Goal: Transaction & Acquisition: Purchase product/service

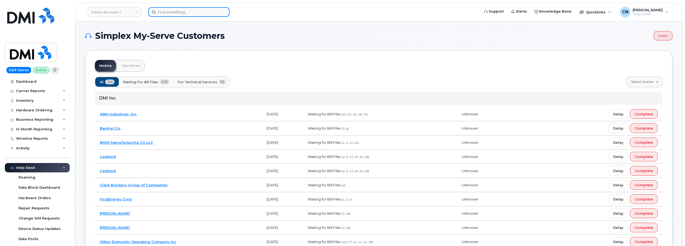
click at [169, 12] on input at bounding box center [188, 12] width 81 height 10
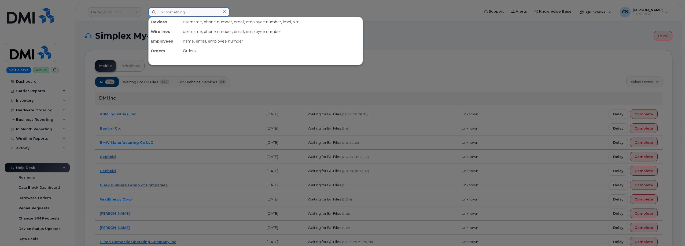
paste input "4037024693"
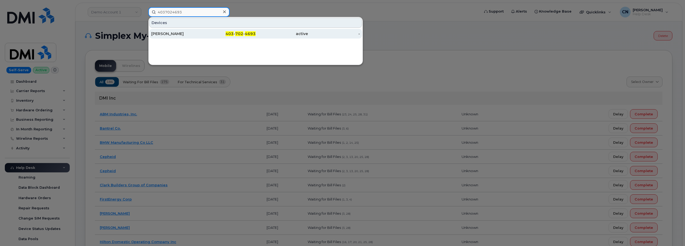
type input "4037024693"
click at [192, 35] on div "[PERSON_NAME]" at bounding box center [177, 33] width 52 height 5
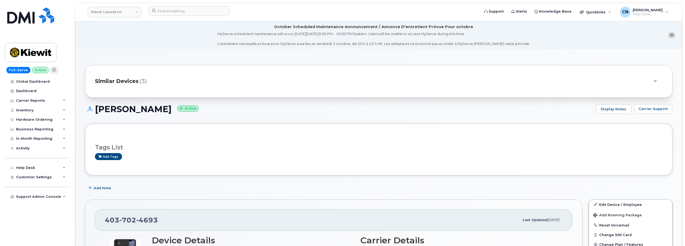
drag, startPoint x: 187, startPoint y: 112, endPoint x: 97, endPoint y: 112, distance: 90.1
click at [97, 112] on h1 "Hemantkumar Patel Active" at bounding box center [339, 109] width 508 height 9
copy h1 "[PERSON_NAME]"
drag, startPoint x: 253, startPoint y: 112, endPoint x: 187, endPoint y: 126, distance: 68.1
click at [253, 112] on h1 "Hemantkumar Patel Active" at bounding box center [339, 109] width 508 height 9
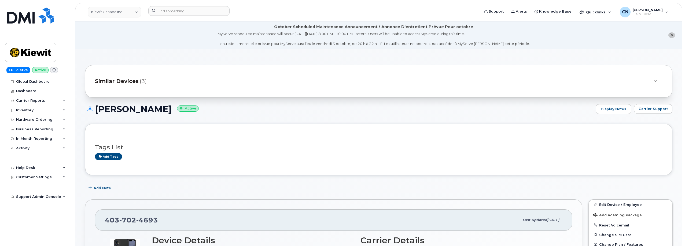
drag, startPoint x: 187, startPoint y: 112, endPoint x: 101, endPoint y: 85, distance: 89.2
click at [95, 105] on h1 "Hemantkumar Patel Active" at bounding box center [339, 109] width 508 height 9
copy h1 "[PERSON_NAME]"
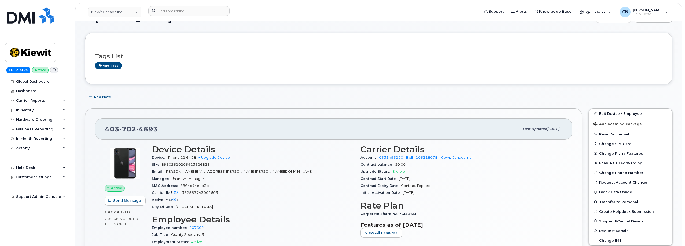
scroll to position [134, 0]
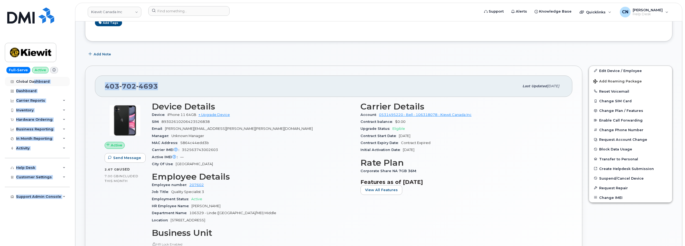
drag, startPoint x: 176, startPoint y: 88, endPoint x: 33, endPoint y: 79, distance: 143.5
copy div "shboard Dashboard Carrier Reports Monthly Billing Data Daily Data Pooling Data …"
click at [182, 83] on div "403 702 4693" at bounding box center [312, 86] width 414 height 11
click at [169, 87] on div "403 702 4693" at bounding box center [312, 86] width 414 height 11
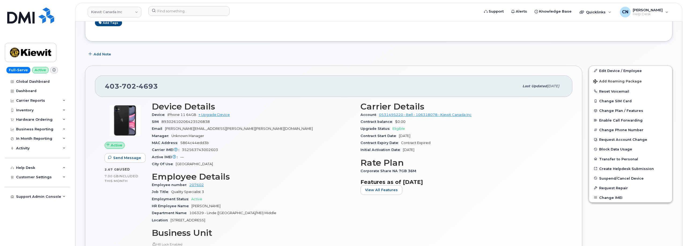
click at [169, 87] on div "403 702 4693" at bounding box center [312, 86] width 414 height 11
drag, startPoint x: 163, startPoint y: 87, endPoint x: 96, endPoint y: 89, distance: 66.8
click at [96, 89] on div "403 702 4693 Last updated Apr 01, 2025" at bounding box center [333, 86] width 477 height 21
copy span "403 702 4693"
drag, startPoint x: 235, startPoint y: 128, endPoint x: 208, endPoint y: 118, distance: 29.3
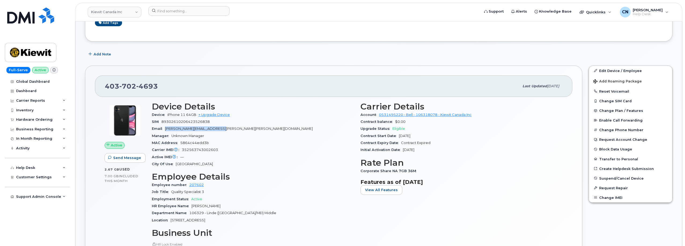
click at [166, 129] on div "Email HEMANTKUMAR.PATEL@KIEWIT.COM" at bounding box center [253, 128] width 202 height 7
copy span "HEMANTKUMAR.PATEL@KIEWIT.COM"
copy span "[PERSON_NAME][EMAIL_ADDRESS][PERSON_NAME][PERSON_NAME][DOMAIN_NAME]"
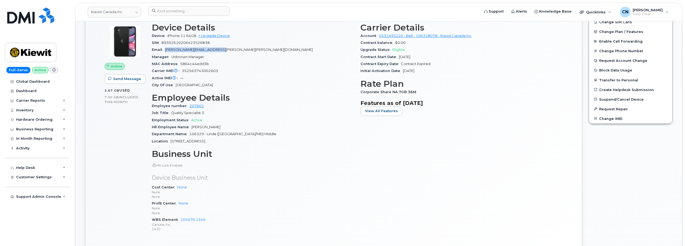
scroll to position [215, 0]
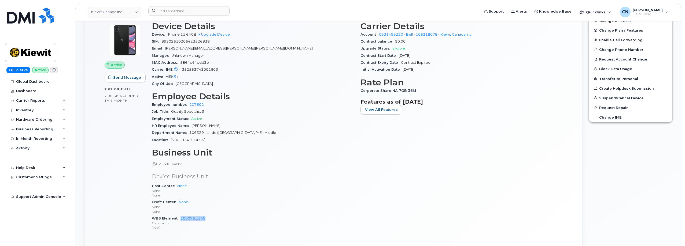
drag, startPoint x: 212, startPoint y: 220, endPoint x: 179, endPoint y: 218, distance: 32.8
click at [179, 218] on div "WBS Element 105076.1349 Ganotec Inc. 1410" at bounding box center [253, 223] width 202 height 16
copy link "105076.1349"
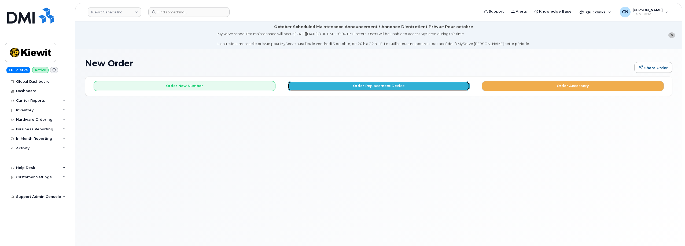
click at [390, 84] on button "Order Replacement Device" at bounding box center [379, 86] width 182 height 10
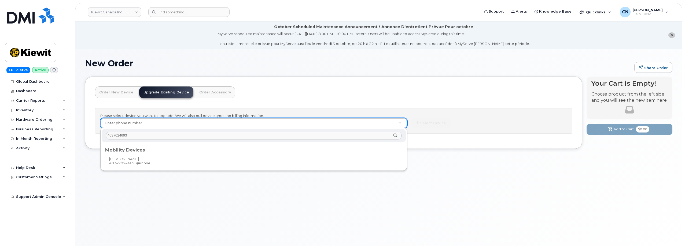
type input "4037024693"
type input "711258"
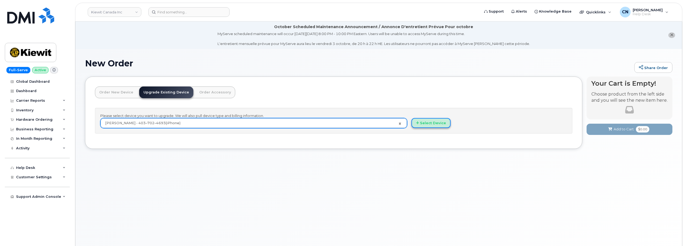
click at [435, 124] on button "Select Device" at bounding box center [430, 123] width 39 height 10
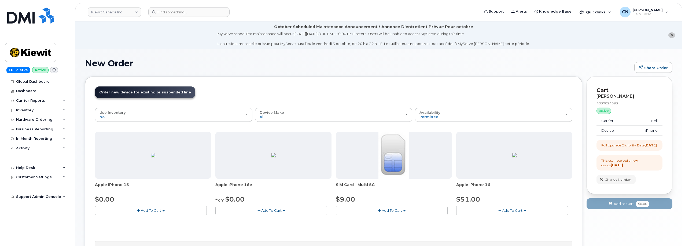
click at [491, 210] on button "Add To Cart" at bounding box center [512, 210] width 112 height 9
click at [480, 227] on link "$51.00 - 3-year upgrade (128GB model)" at bounding box center [498, 227] width 82 height 7
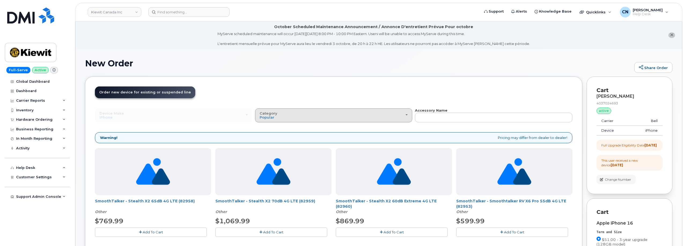
click at [334, 112] on div "Category Popular" at bounding box center [334, 116] width 148 height 8
click at [268, 139] on label "Case" at bounding box center [264, 139] width 16 height 6
click at [0, 0] on input "Case" at bounding box center [0, 0] width 0 height 0
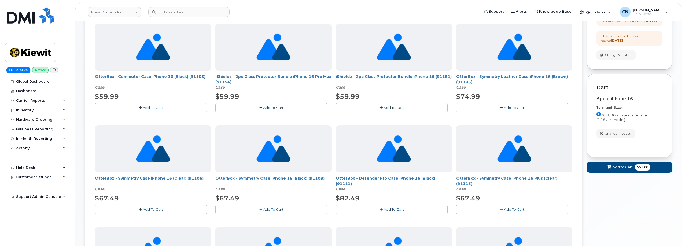
scroll to position [134, 0]
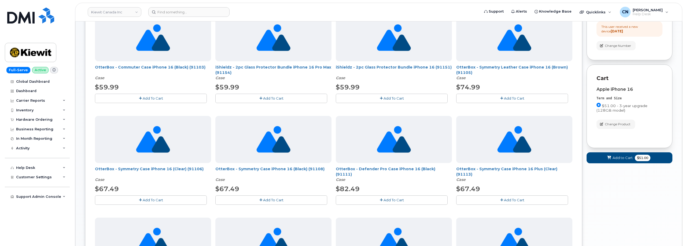
click at [153, 98] on span "Add To Cart" at bounding box center [153, 98] width 20 height 4
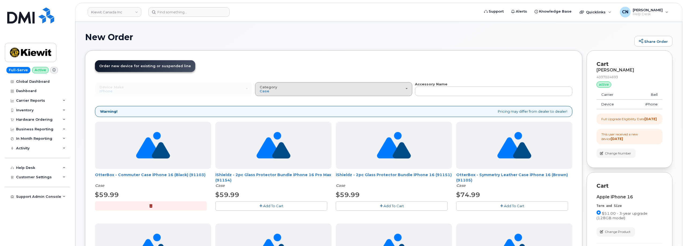
scroll to position [0, 0]
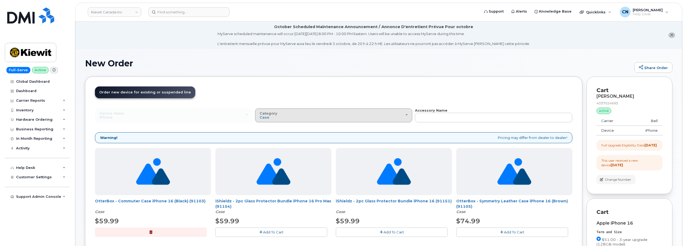
click at [384, 114] on div "Category Case" at bounding box center [334, 116] width 148 height 8
click at [263, 127] on label "All" at bounding box center [261, 127] width 11 height 6
click at [0, 0] on input "All" at bounding box center [0, 0] width 0 height 0
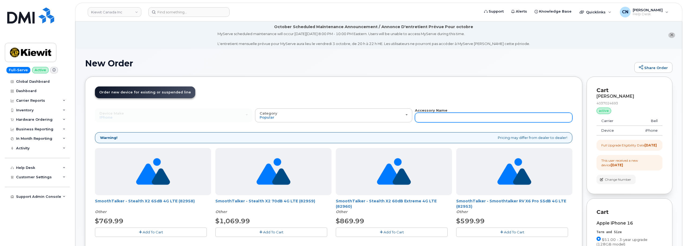
click at [440, 120] on input "text" at bounding box center [493, 118] width 157 height 10
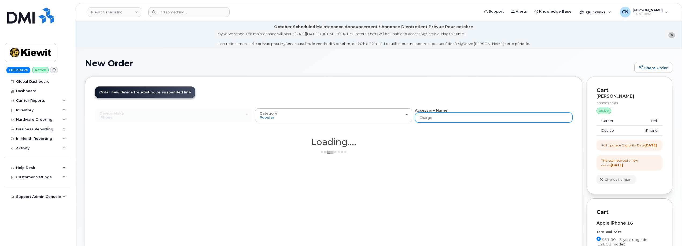
type input "Charger"
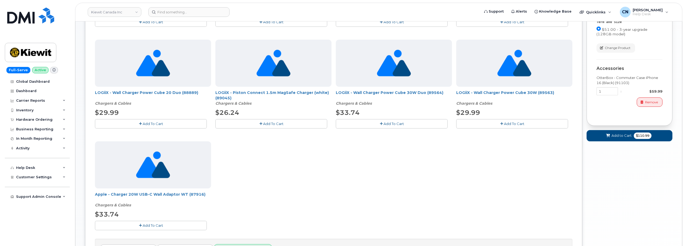
scroll to position [241, 0]
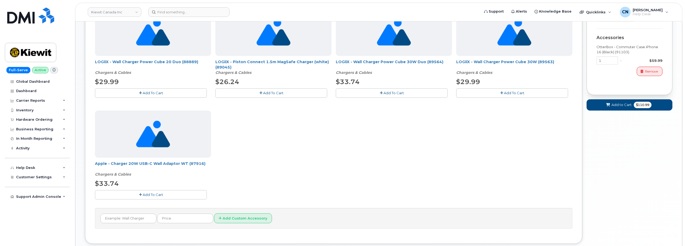
drag, startPoint x: 163, startPoint y: 194, endPoint x: 175, endPoint y: 194, distance: 12.1
click at [163, 194] on button "Add To Cart" at bounding box center [151, 194] width 112 height 9
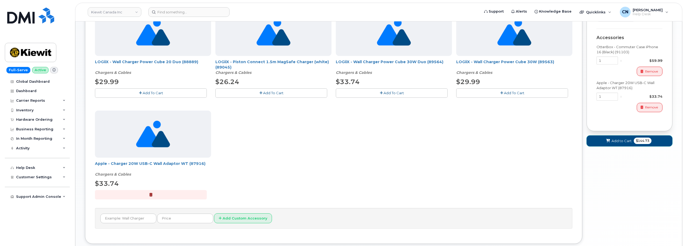
click at [614, 144] on span "Add to Cart" at bounding box center [621, 141] width 20 height 5
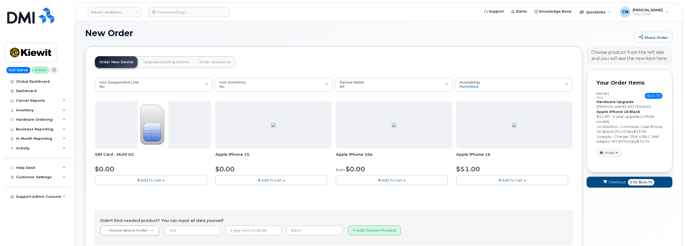
scroll to position [79, 0]
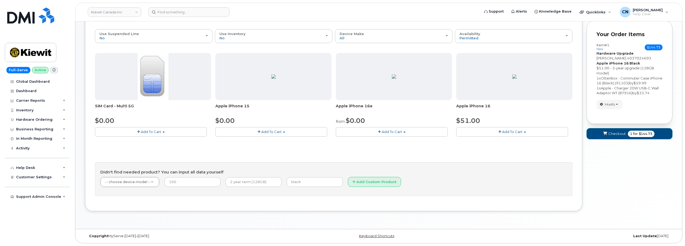
click at [618, 130] on button "Checkout 1 for $144.73" at bounding box center [629, 133] width 86 height 11
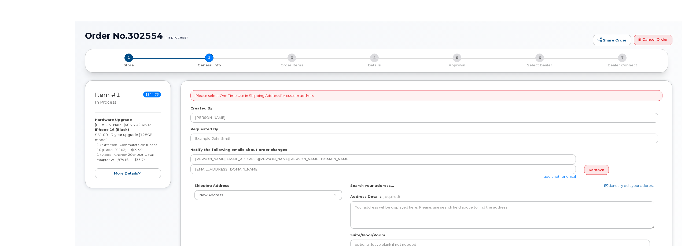
select select
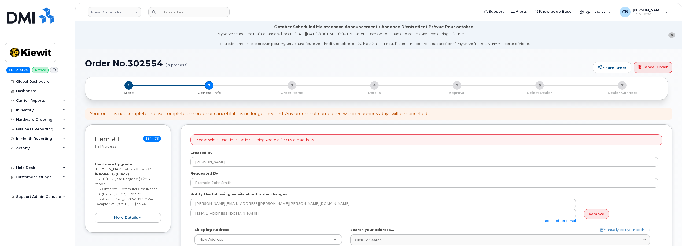
drag, startPoint x: 131, startPoint y: 169, endPoint x: 94, endPoint y: 168, distance: 36.2
click at [94, 168] on div "Item #1 in process $144.73 Hardware Upgrade [PERSON_NAME] [PHONE_NUMBER] iPhone…" at bounding box center [128, 179] width 86 height 108
copy div "[PERSON_NAME]"
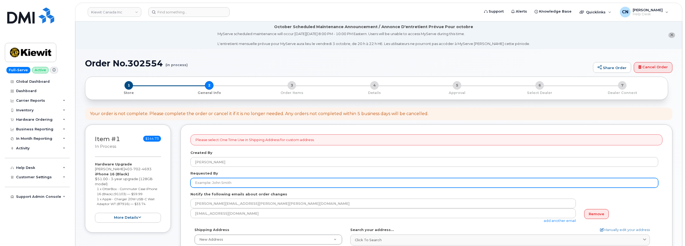
click at [260, 182] on input "Requested By" at bounding box center [424, 183] width 468 height 10
paste input "[PERSON_NAME]"
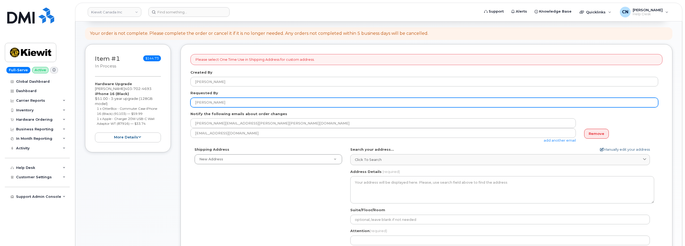
type input "[PERSON_NAME]"
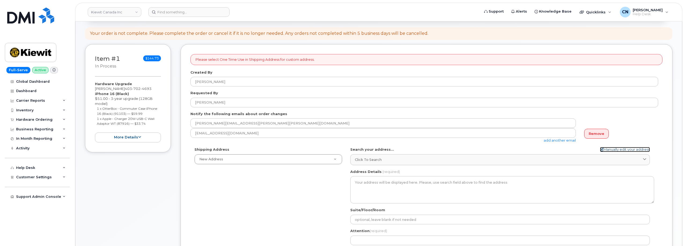
click at [612, 150] on link "Manually edit your address" at bounding box center [625, 149] width 50 height 5
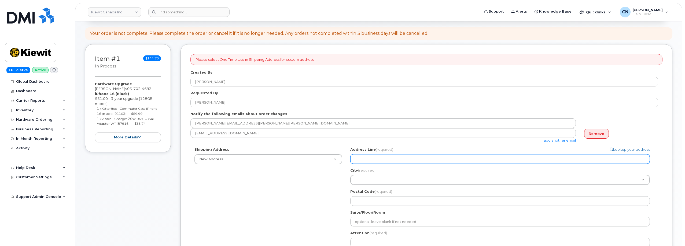
click at [442, 158] on input "Address Line (required)" at bounding box center [500, 159] width 300 height 10
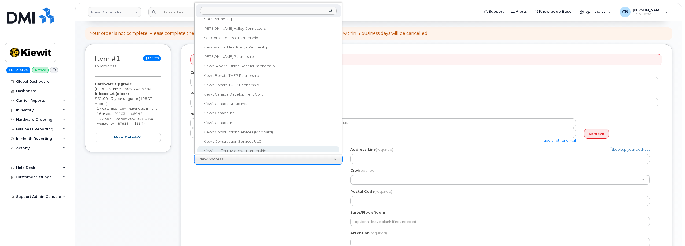
scroll to position [108, 0]
drag, startPoint x: 294, startPoint y: 208, endPoint x: 299, endPoint y: 205, distance: 5.4
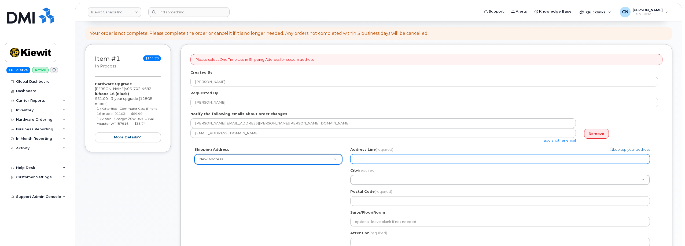
click at [369, 157] on input "Address Line (required)" at bounding box center [500, 159] width 300 height 10
select select
type input "1"
select select
type input "14"
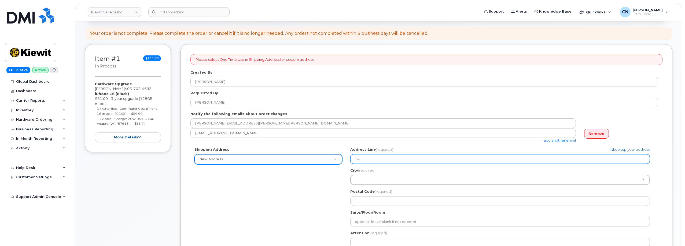
select select
type input "145"
select select
type input "145 5"
select select
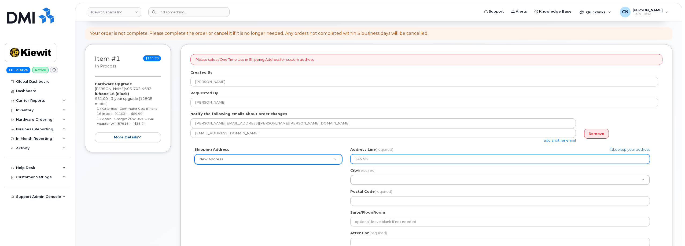
type input "145 56"
select select
type input "145 56 G"
select select
type input "145 56 Ga"
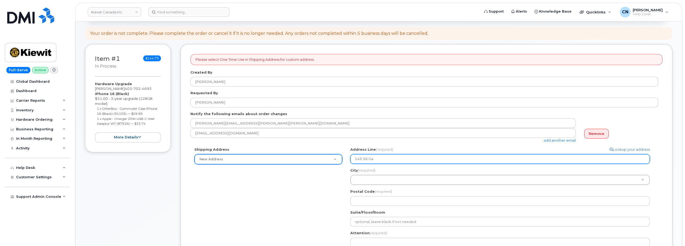
select select
type input "145 56 Gar"
select select
type input "145 56 Gard"
select select
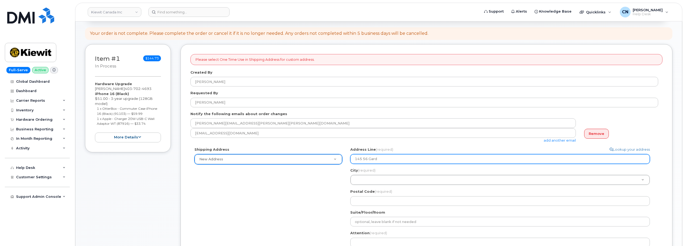
type input "145 56 Garde"
select select
type input "145 56 Garden"
select select
type input "145 56 Garde"
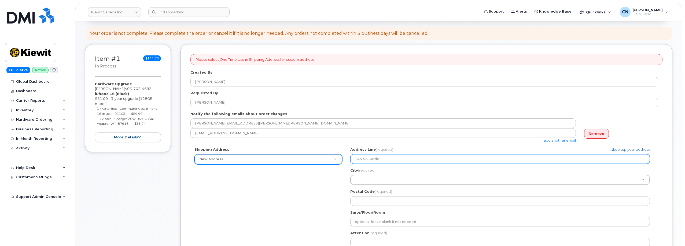
select select
type input "145 56 Gard"
select select
type input "145 56 Gar"
select select
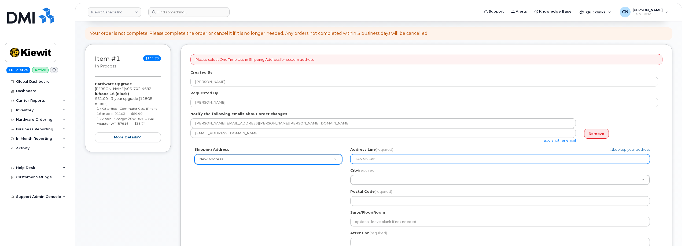
type input "145 56 Ga"
select select
type input "145 56 G"
select select
type input "145 56"
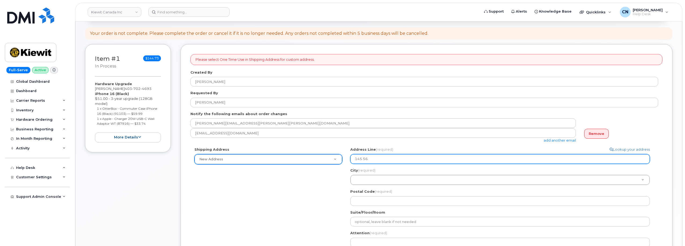
select select
type input "145 5"
select select
type input "145"
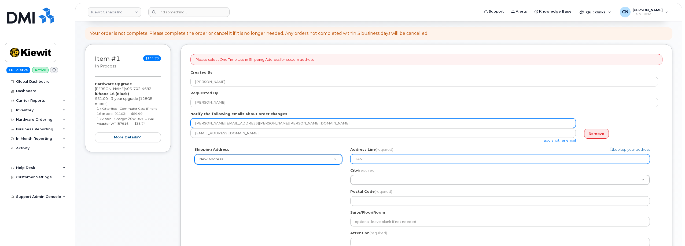
select select
type input "145 C"
select select
type input "145 Ci"
select select
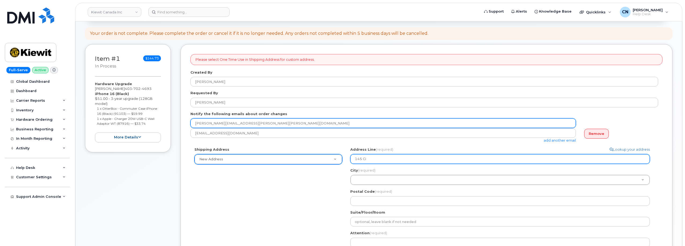
type input "145 Cit"
select select
type input "145 City"
select select
type input "145 Citys"
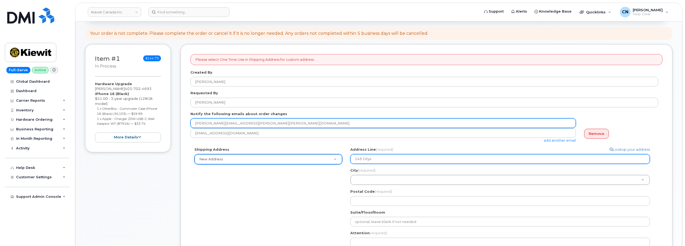
select select
type input "145 Citysc"
select select
type input "145 Citysca"
select select
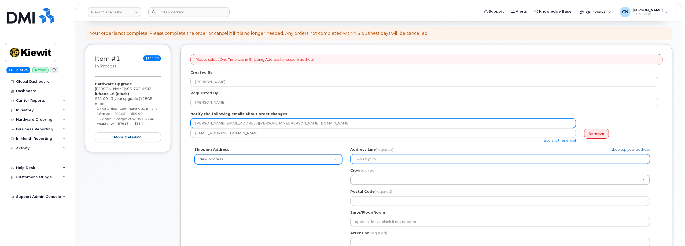
type input "145 Cityscap"
select select
type input "145 Cityscape"
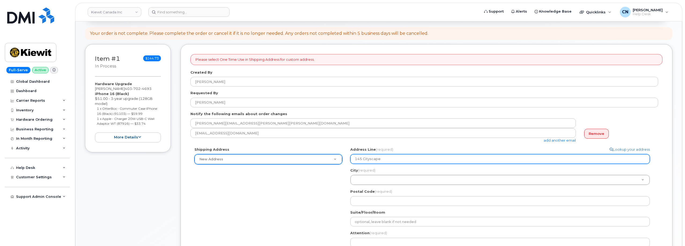
select select
type input "145 Cityscap"
select select
type input "145 Citysca"
select select
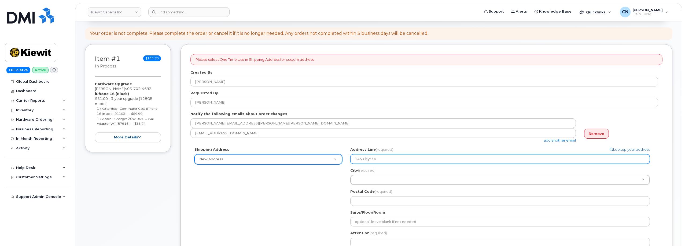
type input "145 Citysc"
select select
type input "145 Citys"
select select
type input "145 City"
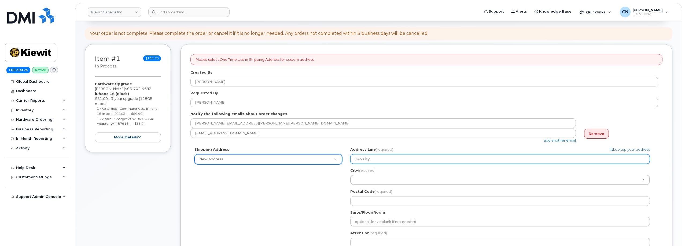
select select
type input "145 Cityd"
select select
type input "145 Cityda"
select select
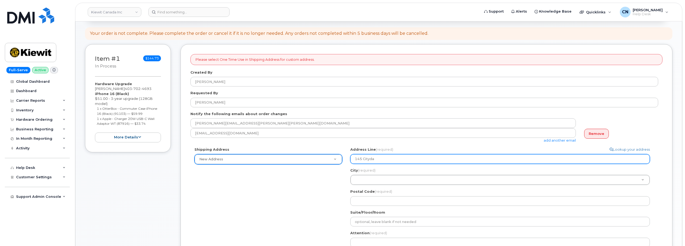
type input "145 Citydar"
select select
type input "145 Citydard"
select select
type input "145 Citydarde"
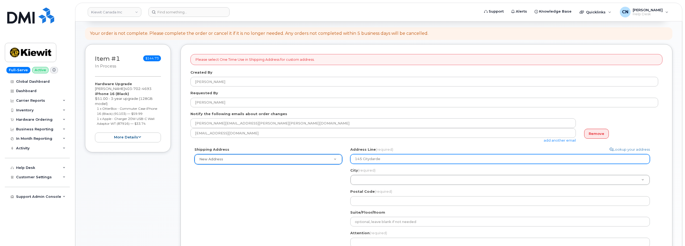
select select
type input "145 Citydarden"
select select
type input "145 Citydardens"
select select
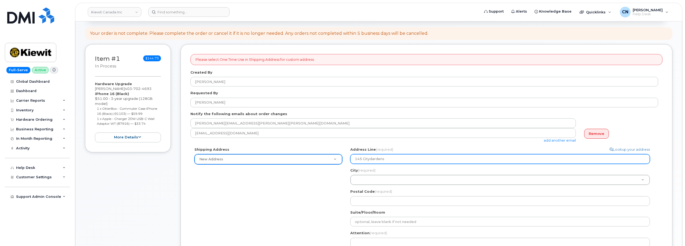
type input "145 Citydarden"
select select
type input "145 Citydarde"
select select
type input "145 Citydard"
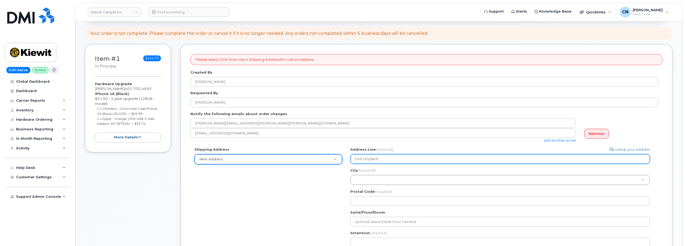
select select
type input "145 Citydar"
select select
type input "145 Cityda"
select select
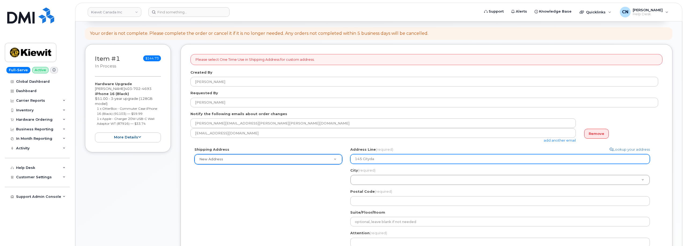
type input "145 Cityd"
select select
type input "145 City"
select select
type input "145 Cit"
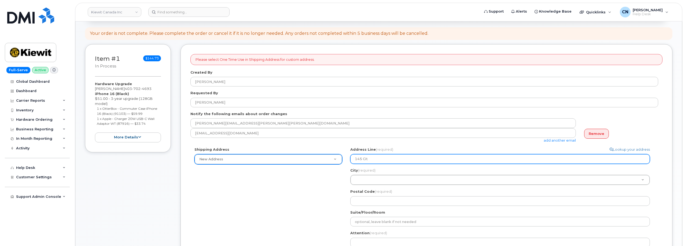
select select
type input "145 Ci"
select select
type input "145 C"
select select
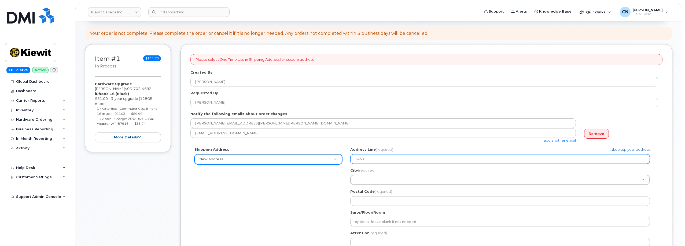
type input "145"
select select
type input "145 C"
select select
type input "145 Ci"
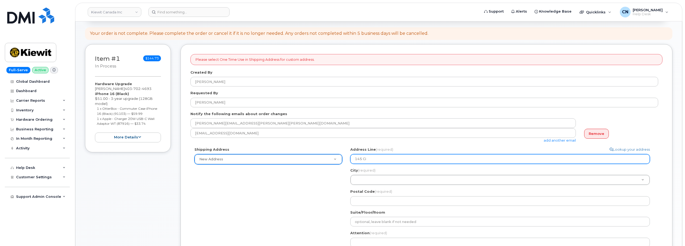
select select
type input "145 Cit"
select select
type input "145 City"
select select
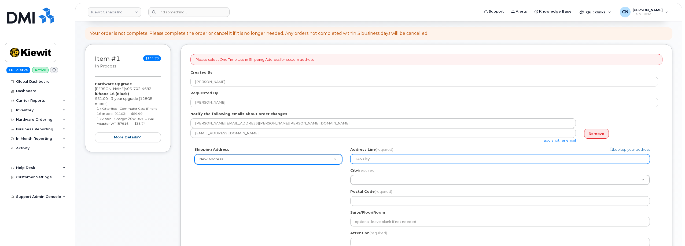
type input "145 Citys"
select select
type input "145 Citysc"
select select
type input "145 Citysca"
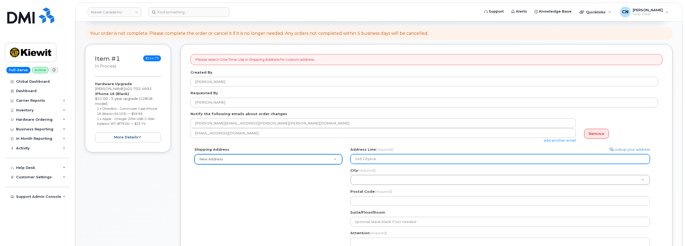
select select
type input "145 Cityscap"
select select
type input "145 Cityscape"
select select
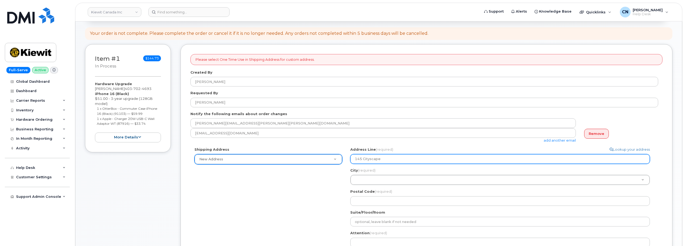
type input "145 Cityscape G"
select select
type input "145 Cityscape Ga"
select select
type input "145 Cityscape Gar"
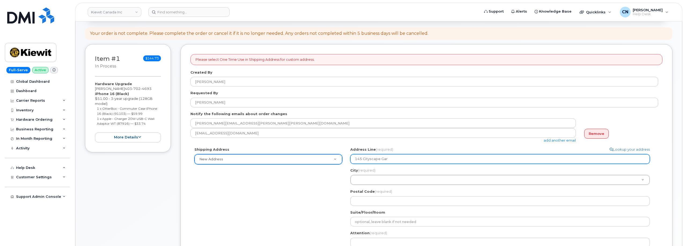
select select
type input "145 Cityscape Gard"
select select
type input "145 Cityscape Garde"
select select
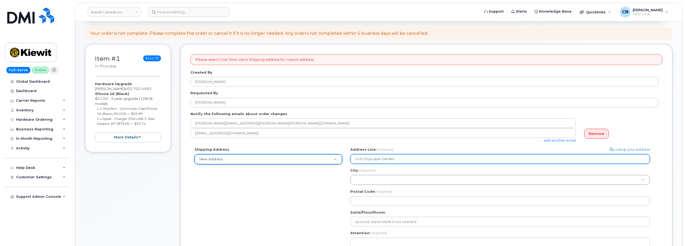
type input "145 Cityscape Garden"
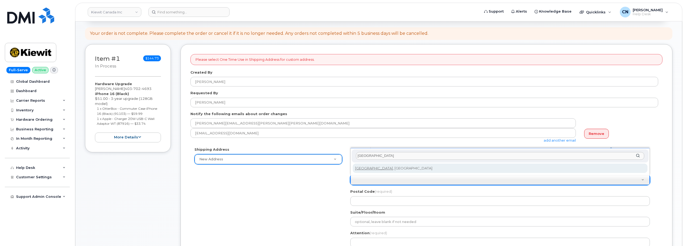
type input "Calgary"
select select
type input "88"
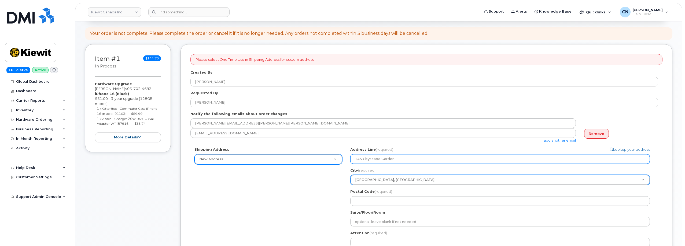
click at [407, 159] on input "145 Cityscape Garden" at bounding box center [500, 159] width 300 height 10
type input "145 Cityscape Garden"
select select
type input "145 Cityscape Garden N"
select select
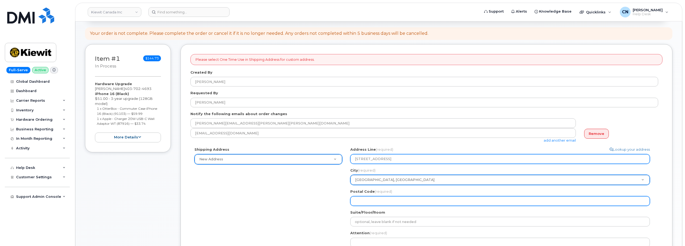
type input "145 Cityscape Garden NE"
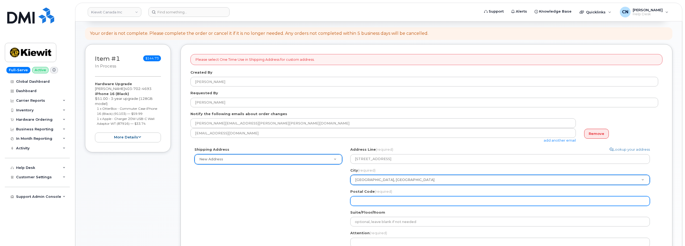
click at [374, 198] on input "Postal Code (required)" at bounding box center [500, 202] width 300 height 10
select select
type input "T"
select select
type input "T3"
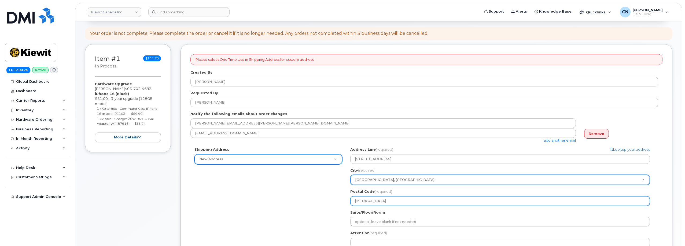
select select
type input "T3N"
select select
type input "T3N 0"
select select
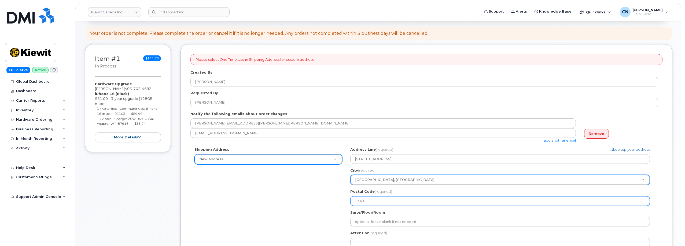
type input "T3N 0M"
select select
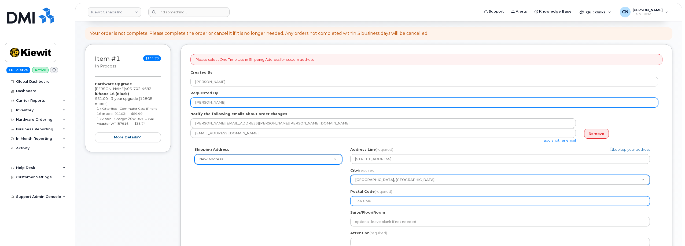
type input "T3N 0M6"
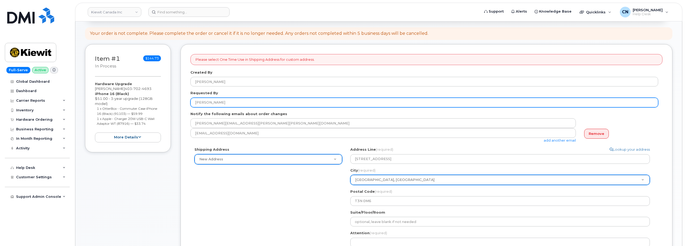
drag, startPoint x: 242, startPoint y: 102, endPoint x: 265, endPoint y: 206, distance: 106.8
click at [149, 108] on div "Item #1 in process $144.73 Hardware Upgrade Hemantkumar Patel 403 702 4693 iPho…" at bounding box center [378, 202] width 587 height 317
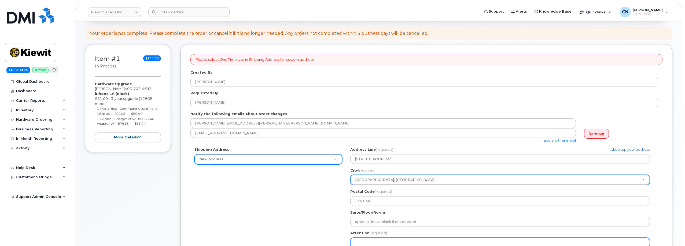
click at [356, 239] on input "Attention (required)" at bounding box center [500, 243] width 300 height 10
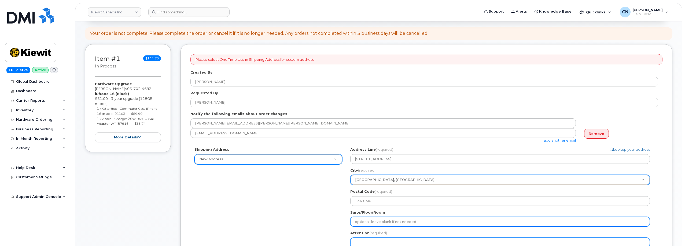
paste input "[PERSON_NAME]"
select select
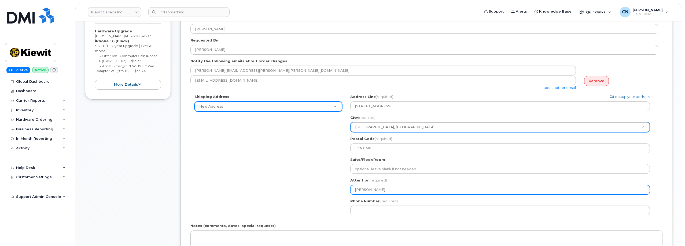
scroll to position [107, 0]
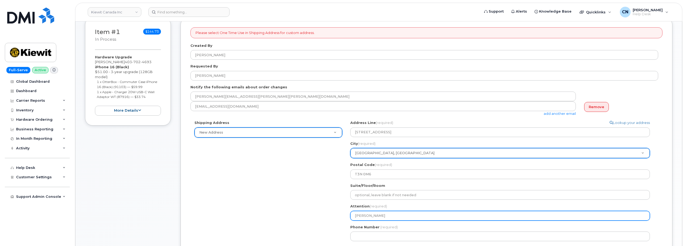
type input "[PERSON_NAME]"
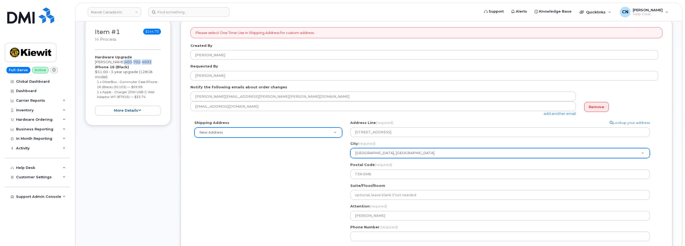
drag, startPoint x: 132, startPoint y: 62, endPoint x: 159, endPoint y: 62, distance: 26.3
click at [152, 62] on span "403 702 4693" at bounding box center [138, 62] width 27 height 4
copy span "403 702 4693"
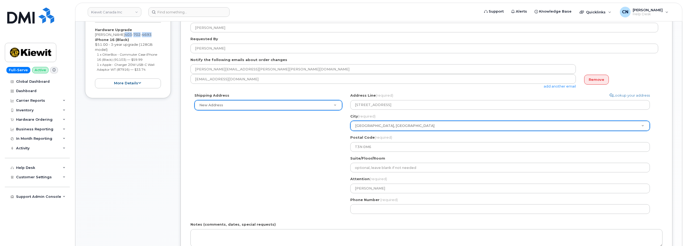
scroll to position [161, 0]
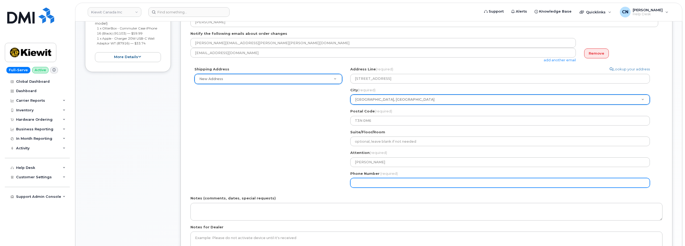
click at [378, 183] on input "Phone Number" at bounding box center [500, 183] width 300 height 10
paste input "4037024693"
select select
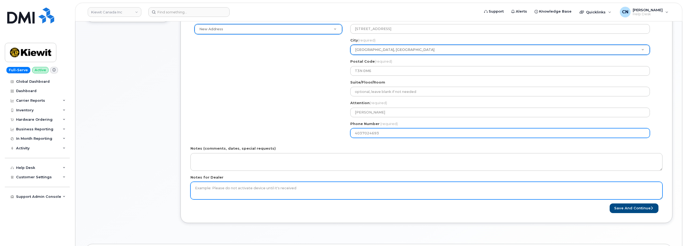
scroll to position [215, 0]
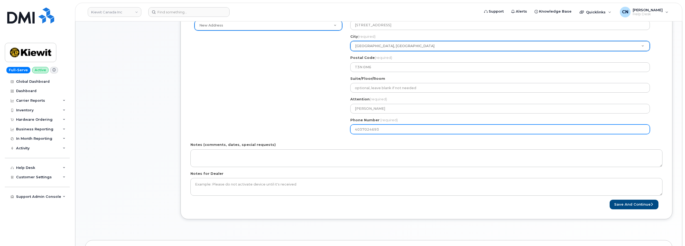
type input "4037024693"
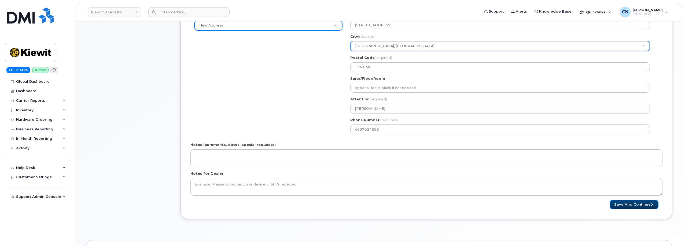
click at [627, 202] on button "Save and Continue" at bounding box center [634, 205] width 49 height 10
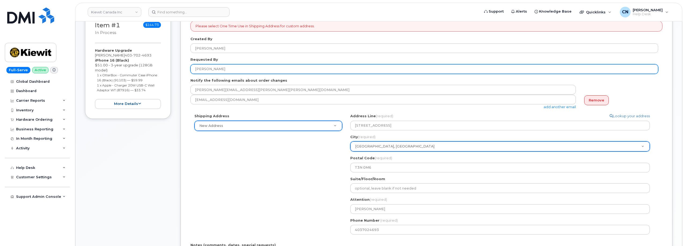
scroll to position [161, 0]
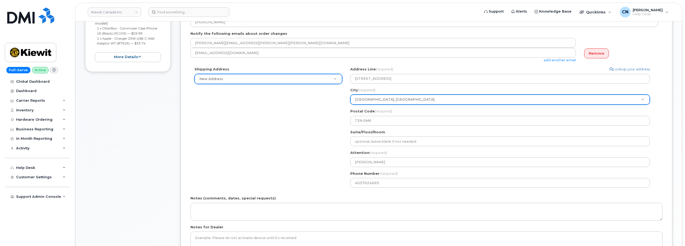
click at [148, 146] on div "Item #1 in process $144.73 Hardware Upgrade Hemantkumar Patel 403 702 4693 iPho…" at bounding box center [128, 122] width 86 height 317
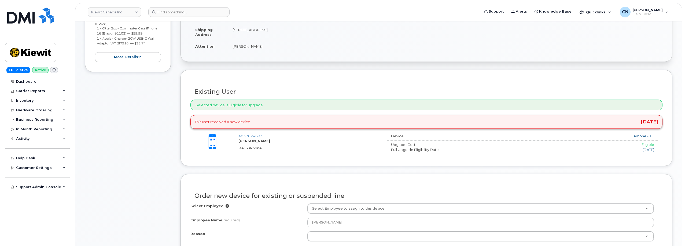
scroll to position [188, 0]
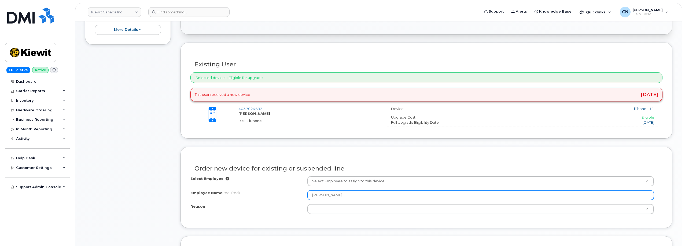
click at [322, 195] on input "[PERSON_NAME]" at bounding box center [480, 196] width 346 height 10
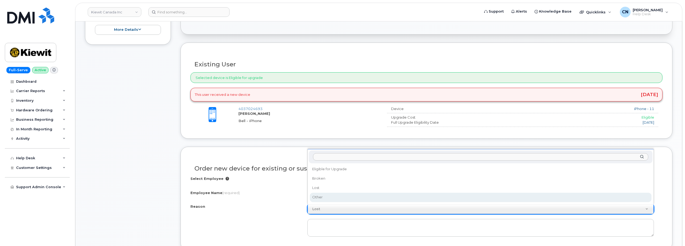
select select "other"
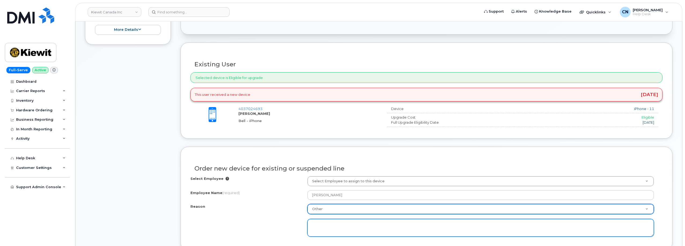
click at [325, 219] on div at bounding box center [480, 226] width 346 height 23
click at [324, 226] on textarea at bounding box center [480, 228] width 346 height 18
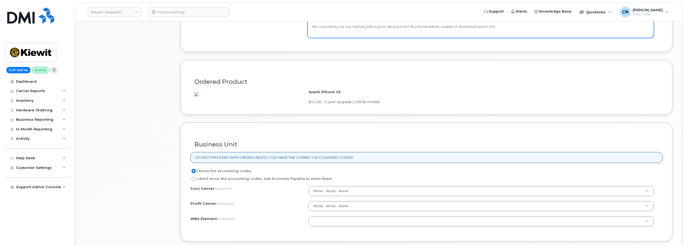
scroll to position [456, 0]
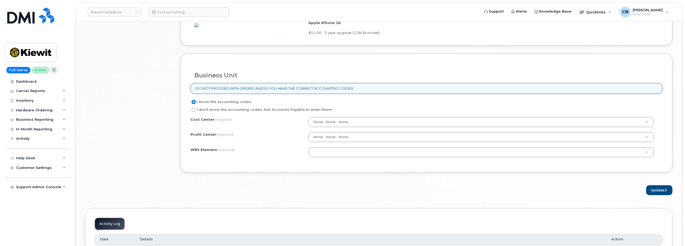
type textarea "Mic constantly cut out, battery life is poor, device is 64GB size harddrive, un…"
click at [330, 151] on div "Cost Center (required) None - None - None None Profit Center (required) None - …" at bounding box center [426, 140] width 472 height 46
paste input "105076.1349"
type input "105076.1349"
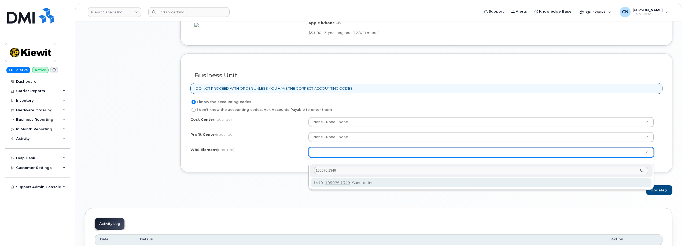
type input "105076.1349"
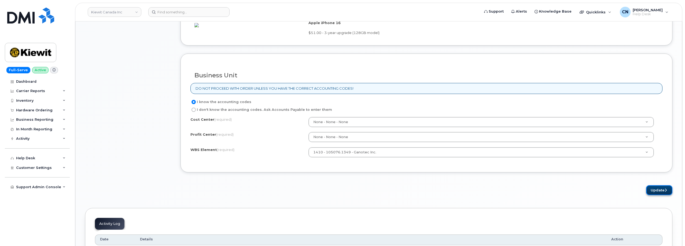
click at [655, 195] on button "Update" at bounding box center [659, 191] width 26 height 10
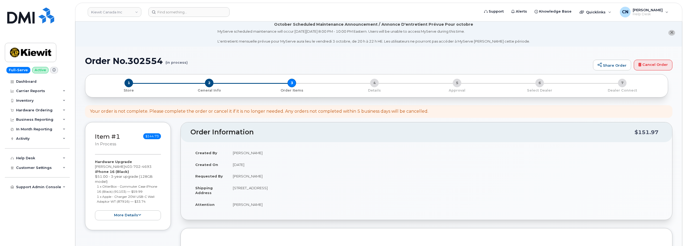
scroll to position [0, 0]
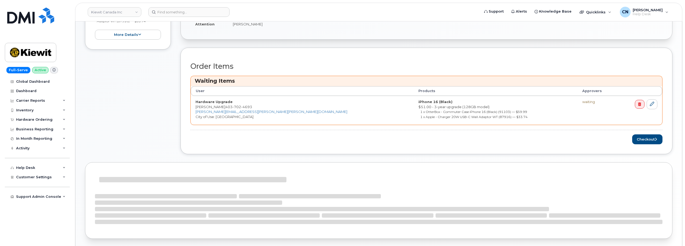
scroll to position [234, 0]
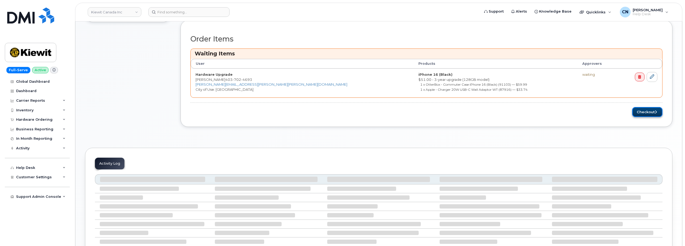
click at [650, 114] on button "Checkout" at bounding box center [647, 112] width 30 height 10
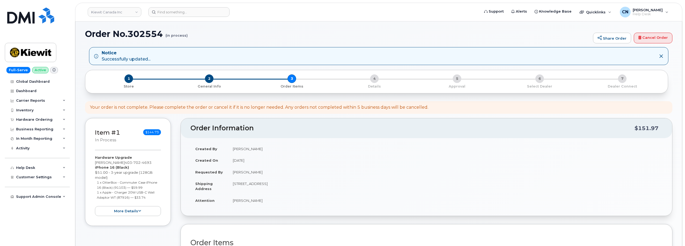
scroll to position [0, 0]
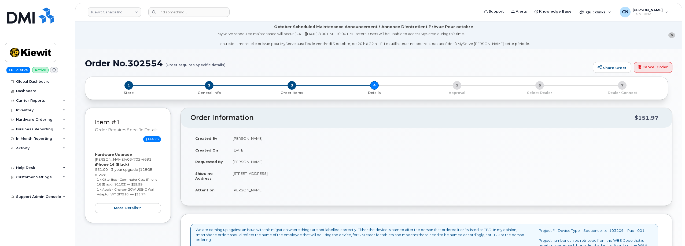
scroll to position [215, 0]
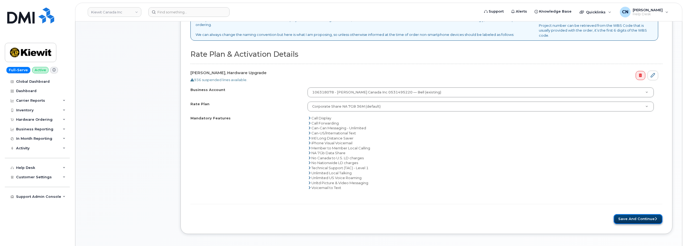
click at [627, 220] on button "Save and Continue" at bounding box center [638, 220] width 49 height 10
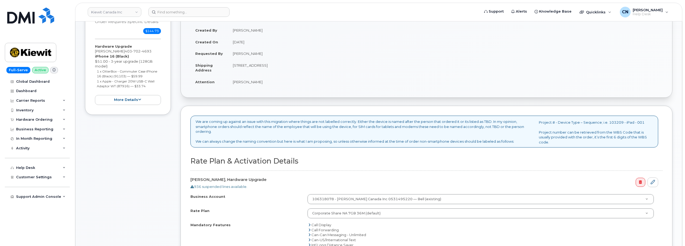
scroll to position [0, 0]
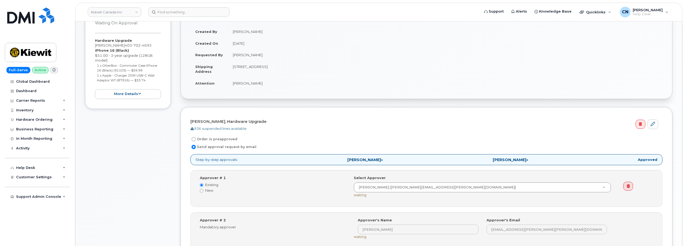
scroll to position [188, 0]
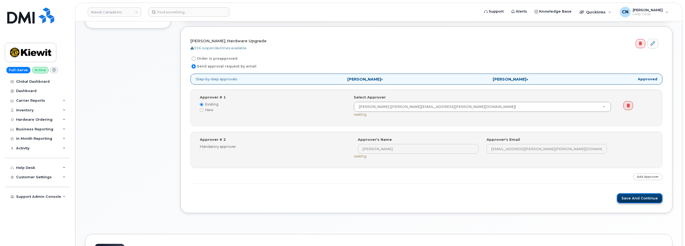
click at [652, 201] on button "Save and Continue" at bounding box center [640, 199] width 46 height 10
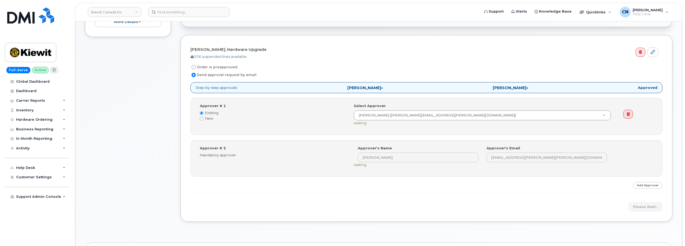
scroll to position [0, 0]
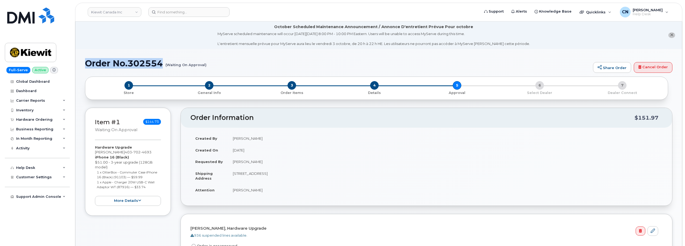
drag, startPoint x: 87, startPoint y: 63, endPoint x: 165, endPoint y: 63, distance: 77.8
click at [165, 63] on h1 "Order No.302554 (Waiting On Approval)" at bounding box center [337, 63] width 505 height 9
copy h1 "Order No.302554"
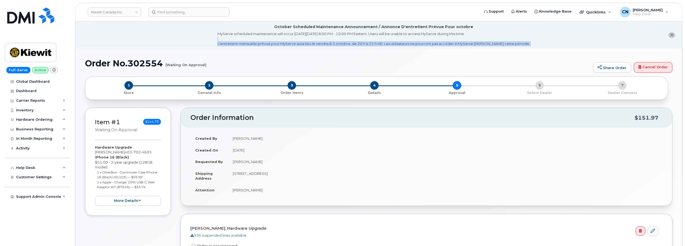
drag, startPoint x: 84, startPoint y: 34, endPoint x: 129, endPoint y: 45, distance: 45.7
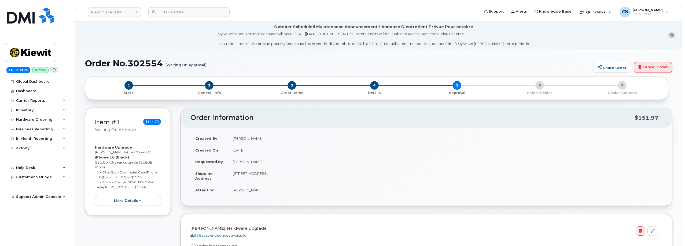
drag, startPoint x: 86, startPoint y: 64, endPoint x: 206, endPoint y: 65, distance: 119.6
click at [206, 65] on h1 "Order No.302554 (Waiting On Approval)" at bounding box center [337, 63] width 505 height 9
copy h1 "Order No.302554 (Waiting On Approval)"
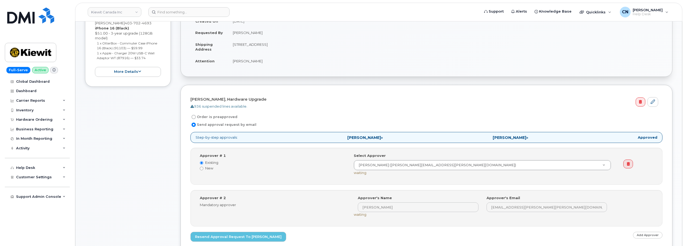
scroll to position [54, 0]
